Goal: Information Seeking & Learning: Understand process/instructions

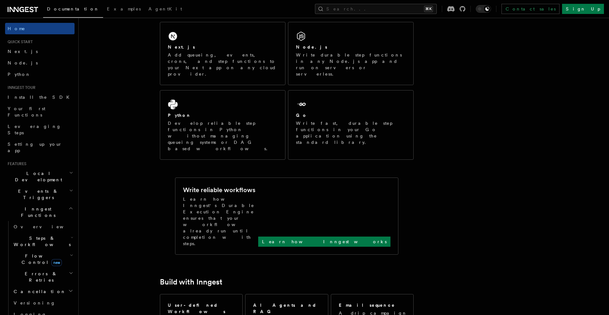
scroll to position [111, 0]
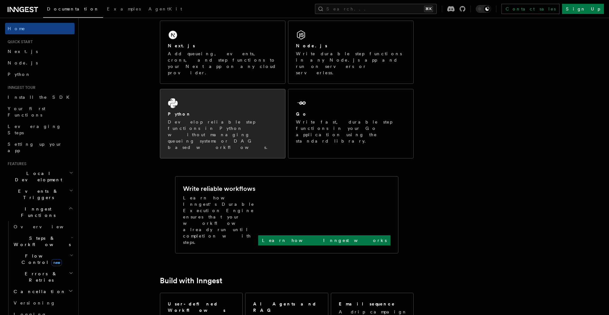
click at [200, 125] on div "Python Develop reliable step functions in Python without managing queueing syst…" at bounding box center [222, 123] width 125 height 69
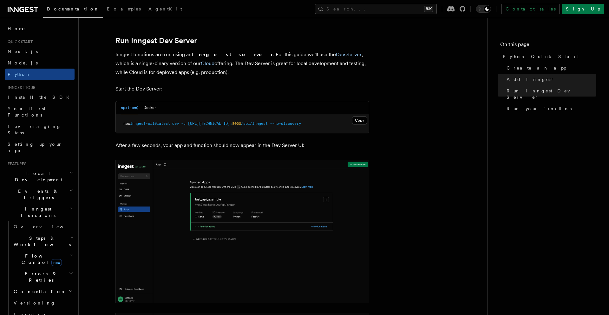
scroll to position [775, 0]
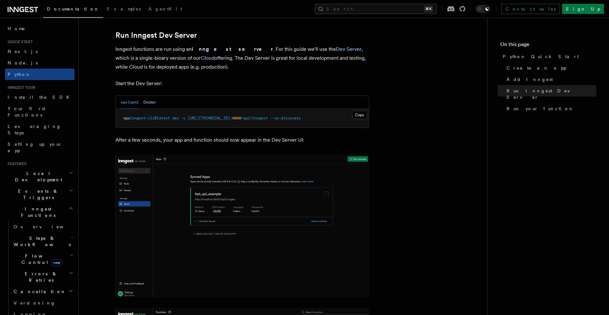
click at [152, 101] on button "Docker" at bounding box center [149, 102] width 12 height 13
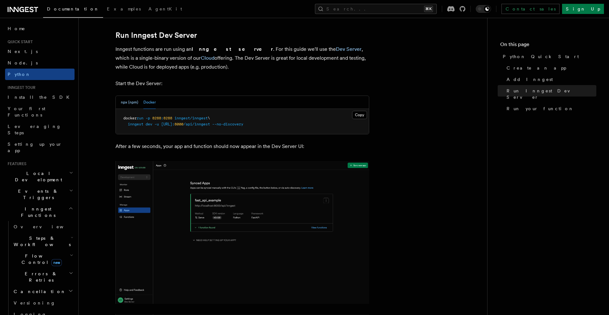
click at [128, 103] on button "npx (npm)" at bounding box center [129, 102] width 17 height 13
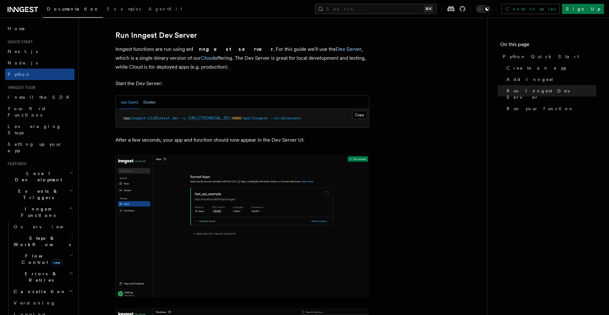
click at [150, 103] on button "Docker" at bounding box center [149, 102] width 12 height 13
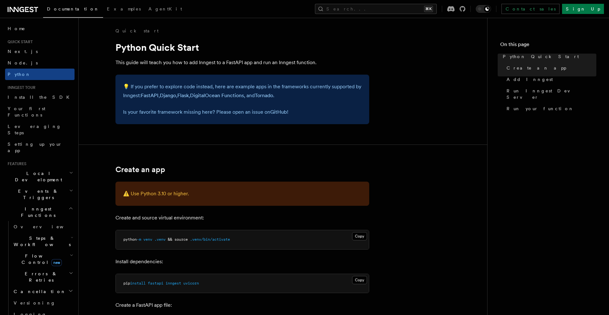
scroll to position [0, 0]
click at [119, 48] on h1 "Python Quick Start" at bounding box center [243, 47] width 254 height 11
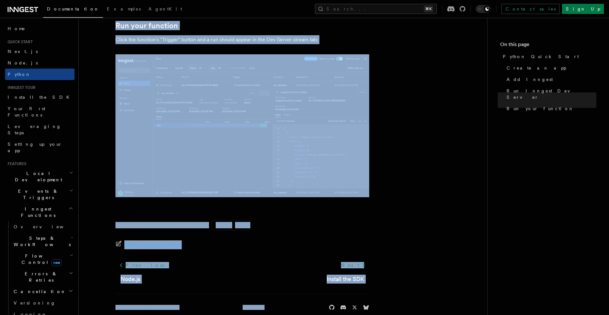
scroll to position [1297, 0]
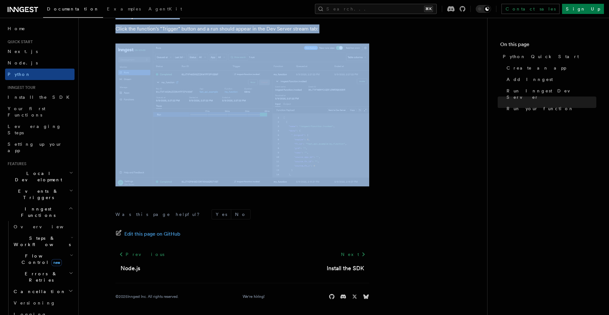
drag, startPoint x: 117, startPoint y: 47, endPoint x: 217, endPoint y: 196, distance: 179.8
copy article "Loremi Dolor Sitam Cons adipi elit seddo eiu tem in utl Etdolor ma a EnimADM ve…"
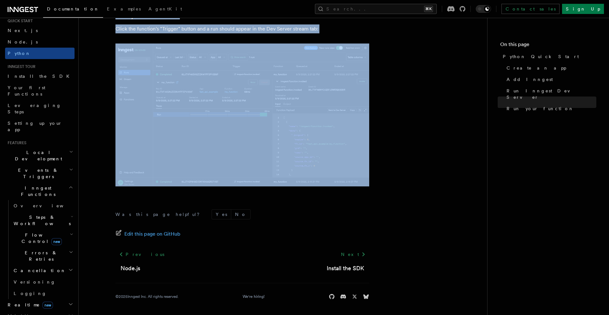
scroll to position [0, 0]
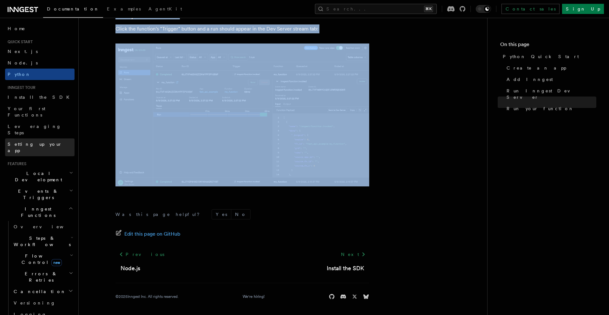
click at [47, 138] on link "Setting up your app" at bounding box center [40, 147] width 70 height 18
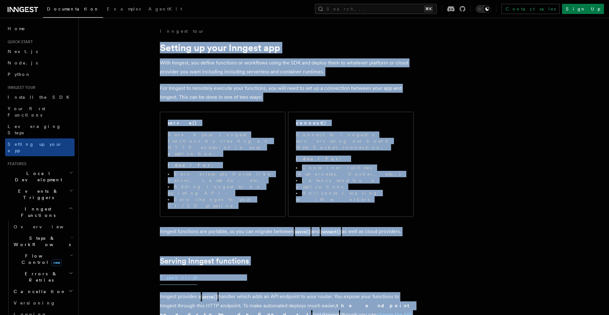
click at [28, 170] on span "Local Development" at bounding box center [37, 176] width 64 height 13
click at [25, 188] on span "Events & Triggers" at bounding box center [37, 194] width 64 height 13
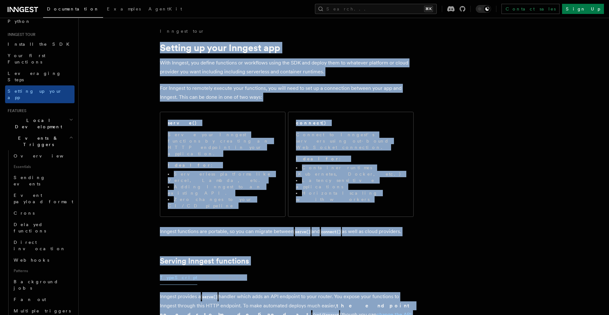
scroll to position [53, 0]
